Goal: Task Accomplishment & Management: Complete application form

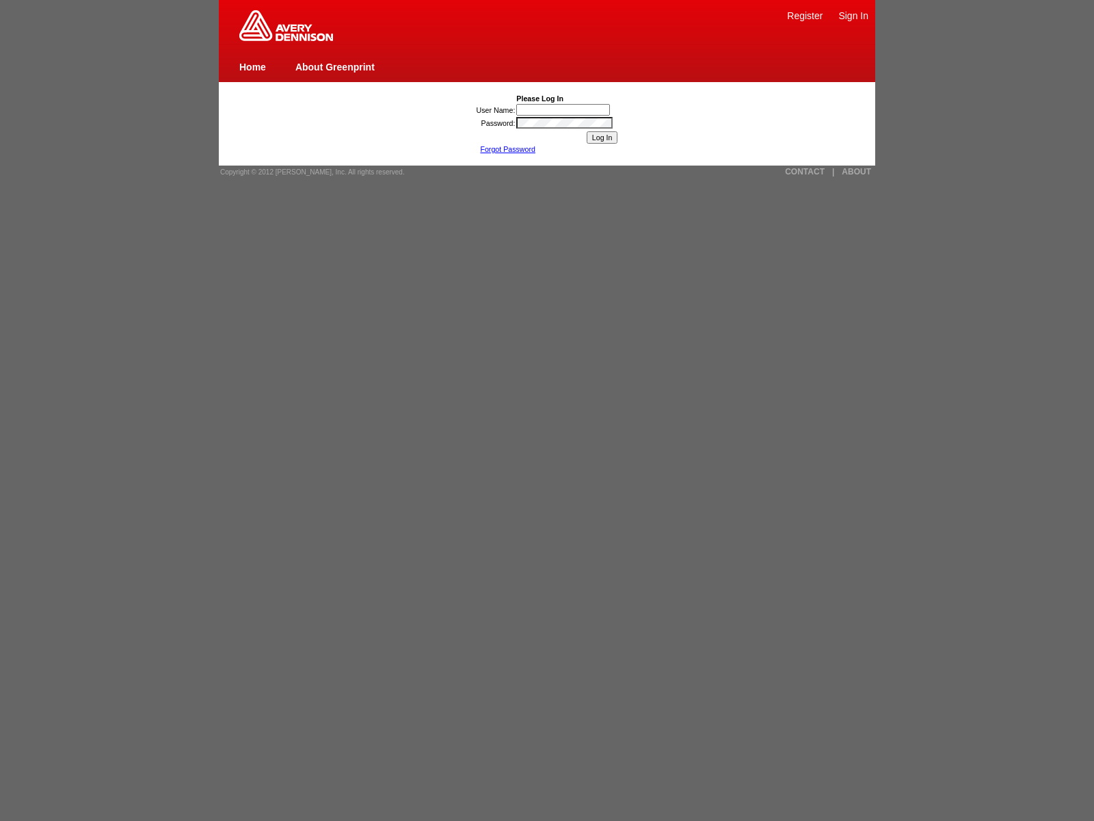
click at [286, 38] on img at bounding box center [286, 25] width 94 height 31
click at [805, 15] on link "Register" at bounding box center [805, 15] width 36 height 11
